Goal: Task Accomplishment & Management: Use online tool/utility

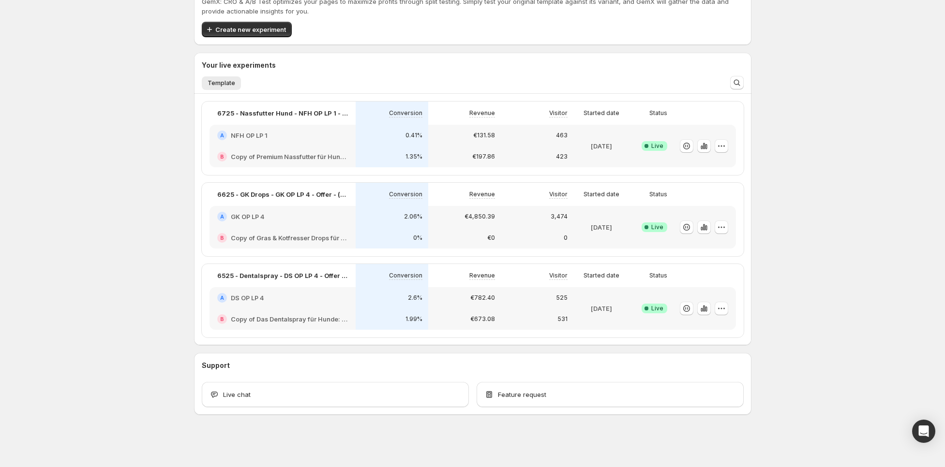
scroll to position [33, 0]
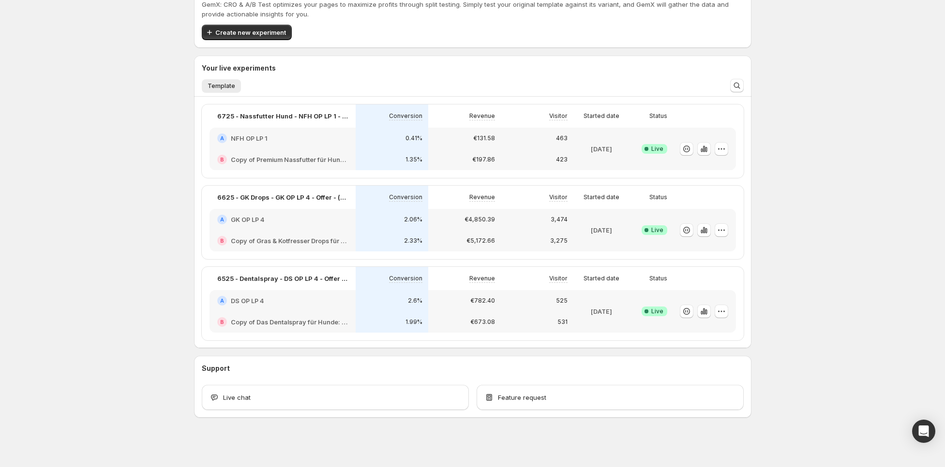
click at [376, 147] on div "0.41%" at bounding box center [392, 138] width 73 height 21
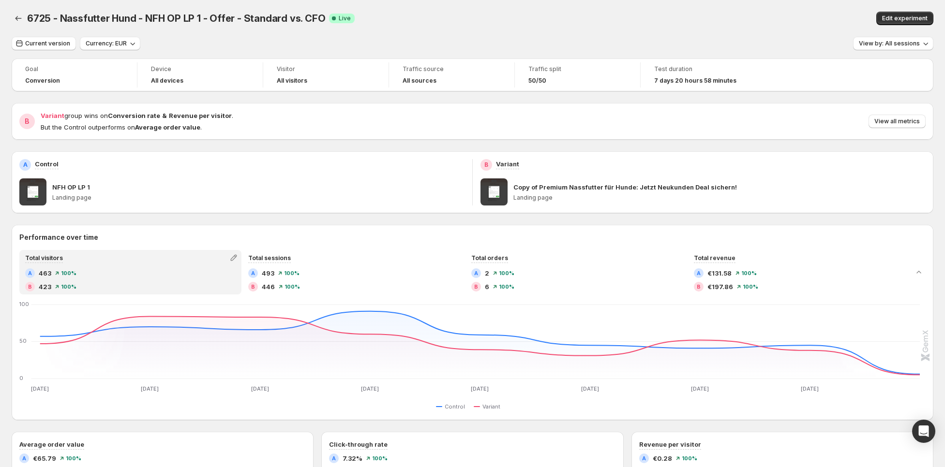
click at [13, 12] on div at bounding box center [19, 19] width 15 height 14
click at [13, 16] on button "Back" at bounding box center [19, 19] width 14 height 14
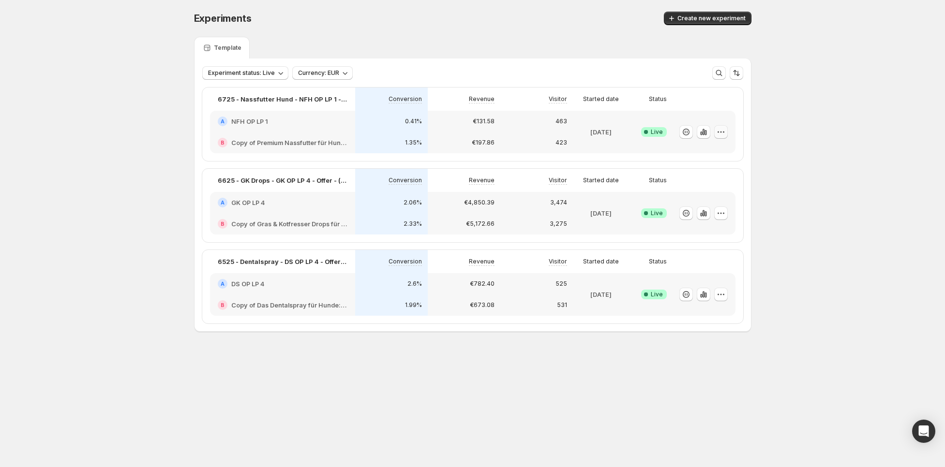
click at [720, 136] on icon "button" at bounding box center [721, 132] width 10 height 10
click at [705, 156] on span "Edit" at bounding box center [729, 152] width 101 height 10
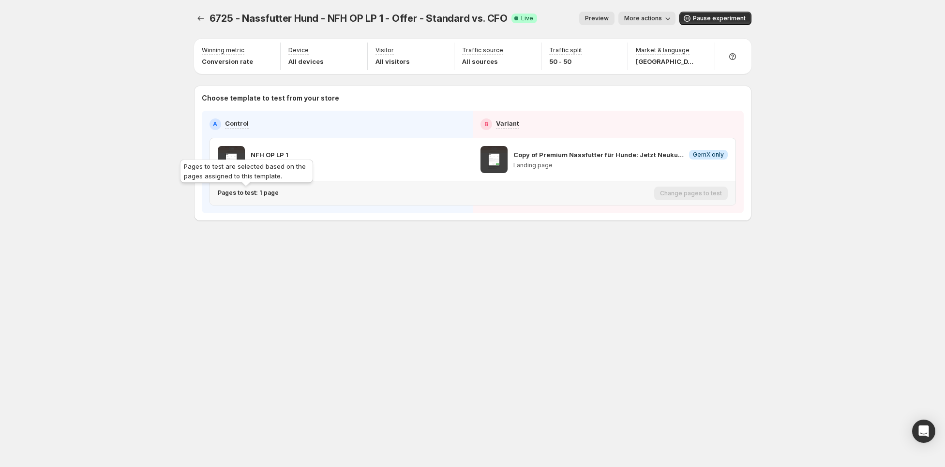
click at [271, 193] on p "Pages to test: 1 page" at bounding box center [248, 193] width 61 height 8
click at [384, 243] on icon "button" at bounding box center [384, 242] width 3 height 3
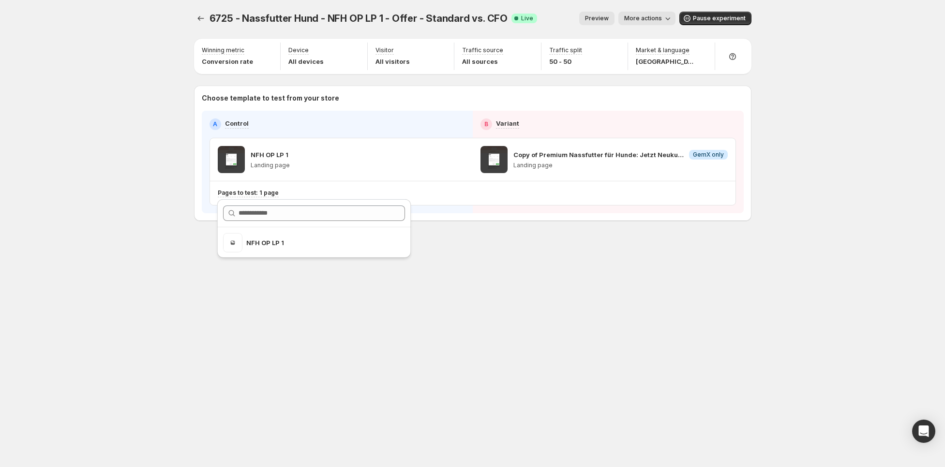
click at [141, 294] on div "6725 - Nassfutter Hund - NFH OP LP 1 - Offer - Standard vs. CFO. This page is r…" at bounding box center [472, 233] width 945 height 467
click at [201, 24] on button "Experiments" at bounding box center [201, 19] width 14 height 14
